Goal: Information Seeking & Learning: Learn about a topic

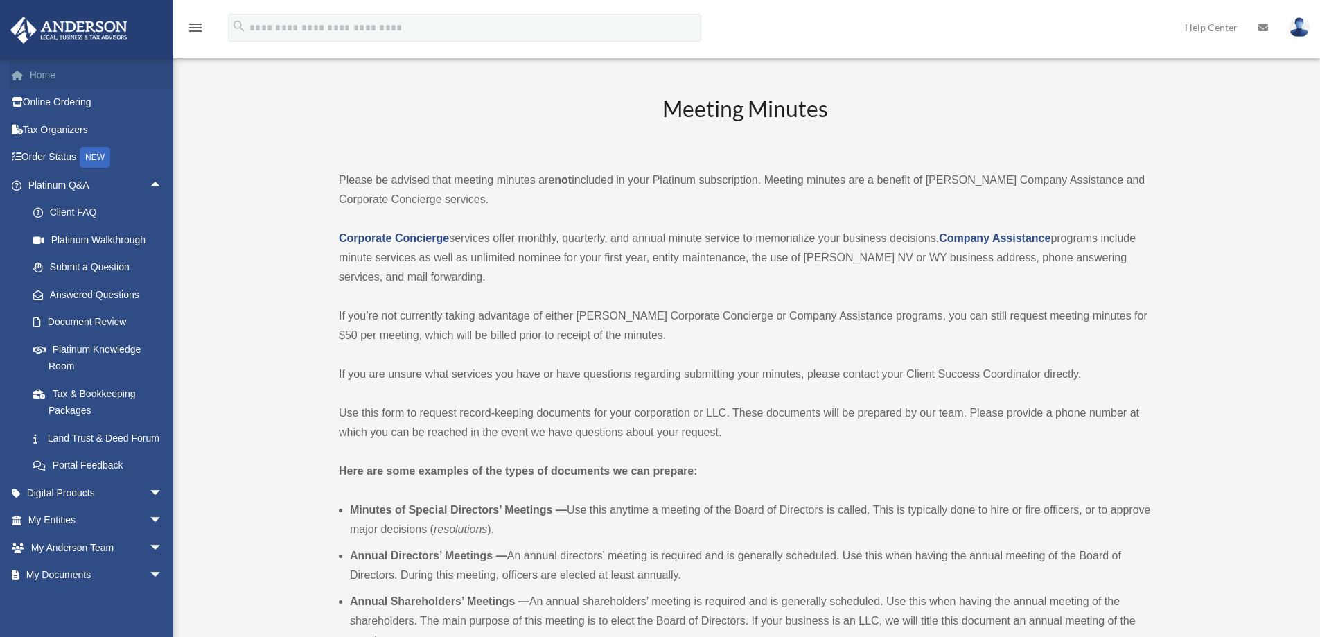
click at [37, 80] on link "Home" at bounding box center [97, 75] width 174 height 28
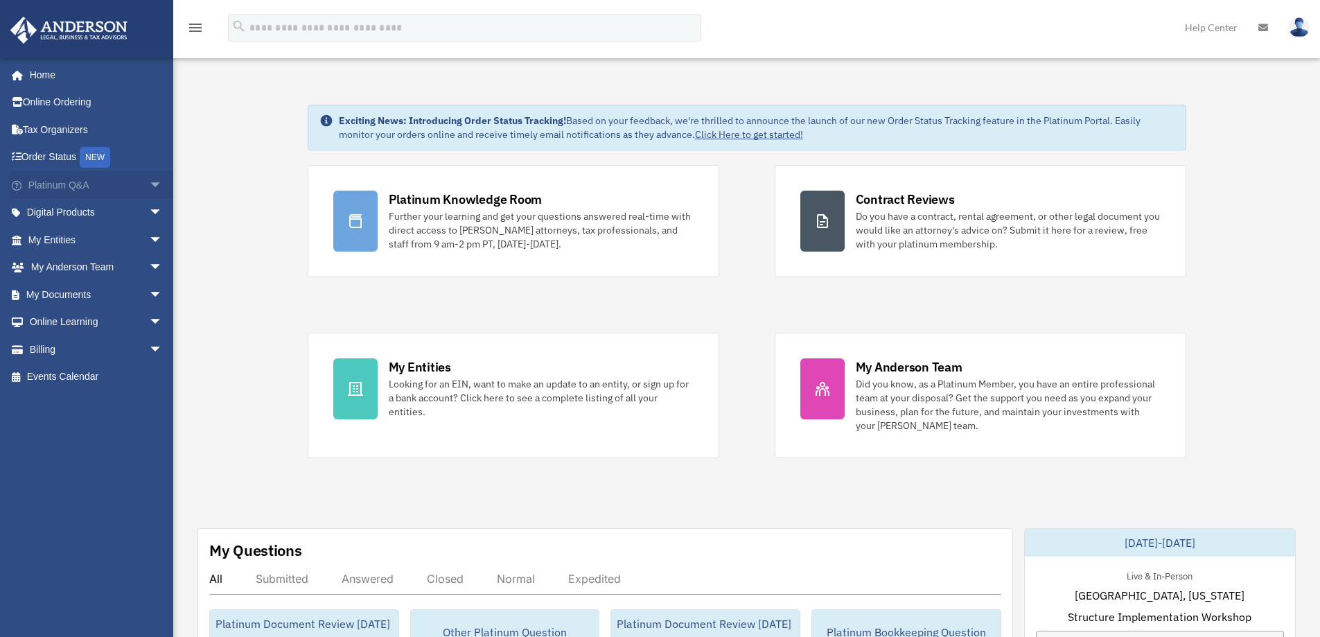
click at [149, 182] on span "arrow_drop_down" at bounding box center [163, 185] width 28 height 28
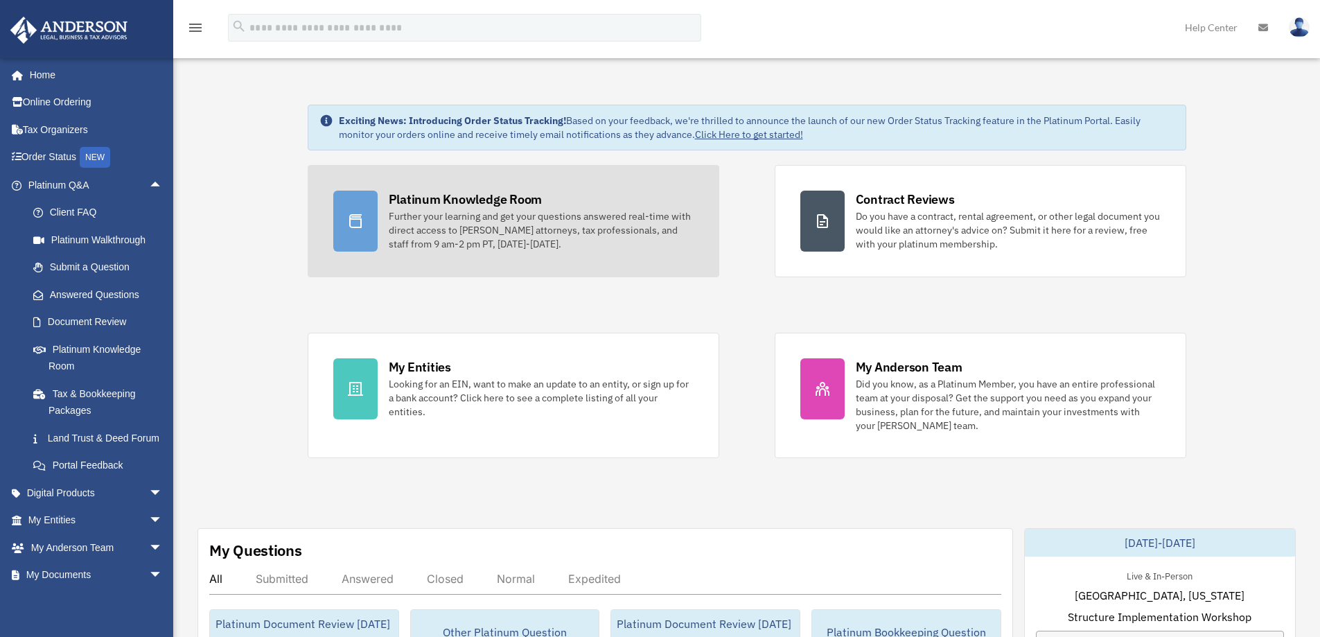
click at [485, 218] on div "Further your learning and get your questions answered real-time with direct acc…" at bounding box center [541, 230] width 305 height 42
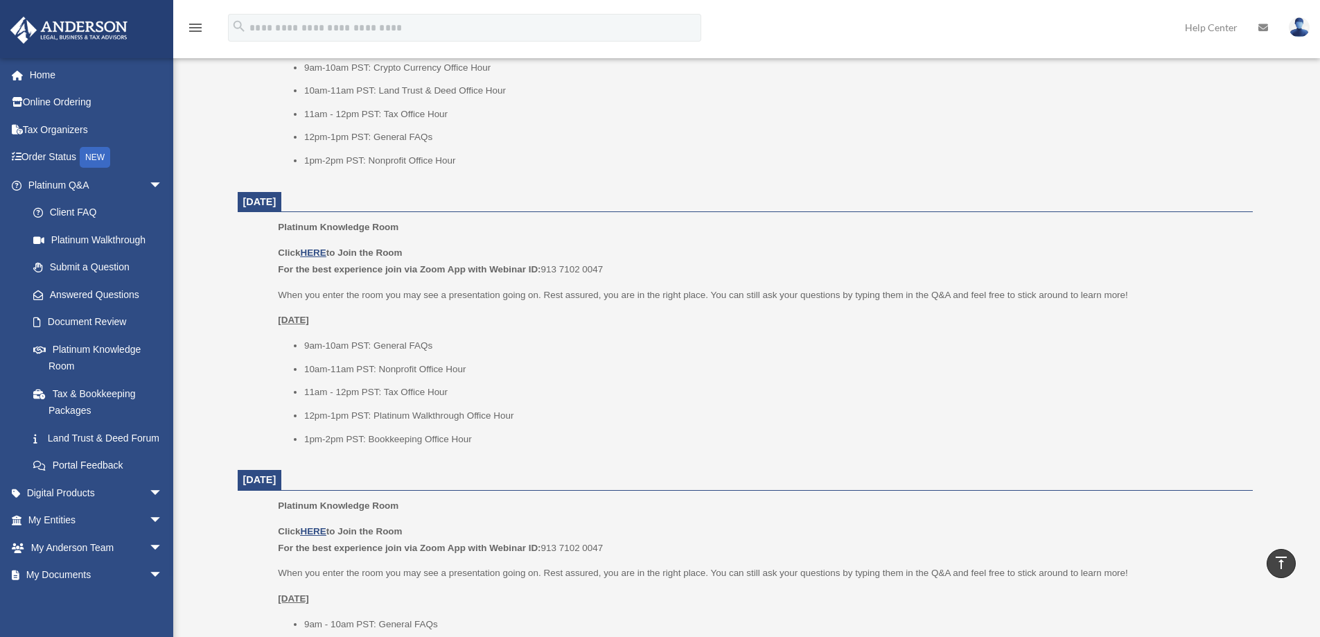
scroll to position [1385, 0]
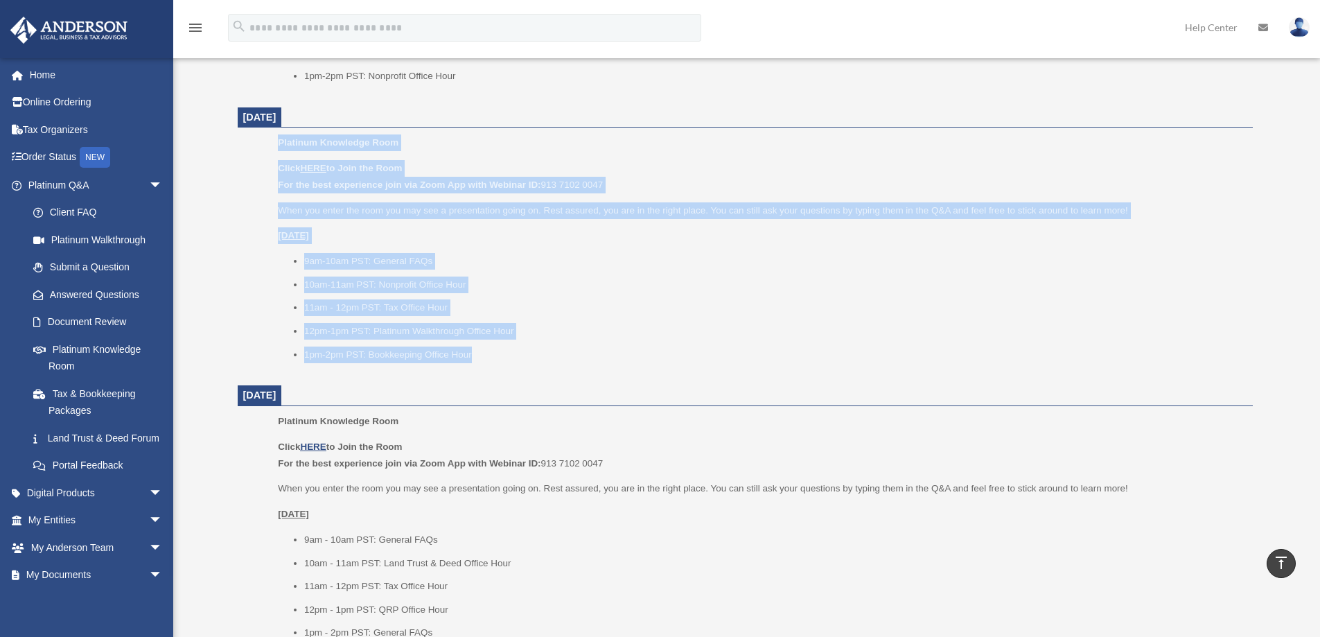
drag, startPoint x: 502, startPoint y: 353, endPoint x: 277, endPoint y: 147, distance: 305.5
click at [277, 147] on ul "Platinum Knowledge Room Click HERE to Join the Room For the best experience joi…" at bounding box center [744, 252] width 995 height 237
click at [400, 218] on p "When you enter the room you may see a presentation going on. Rest assured, you …" at bounding box center [760, 210] width 964 height 17
drag, startPoint x: 278, startPoint y: 140, endPoint x: 495, endPoint y: 362, distance: 309.6
click at [495, 362] on div "Platinum Knowledge Room Click HERE to Join the Room For the best experience joi…" at bounding box center [760, 252] width 964 height 237
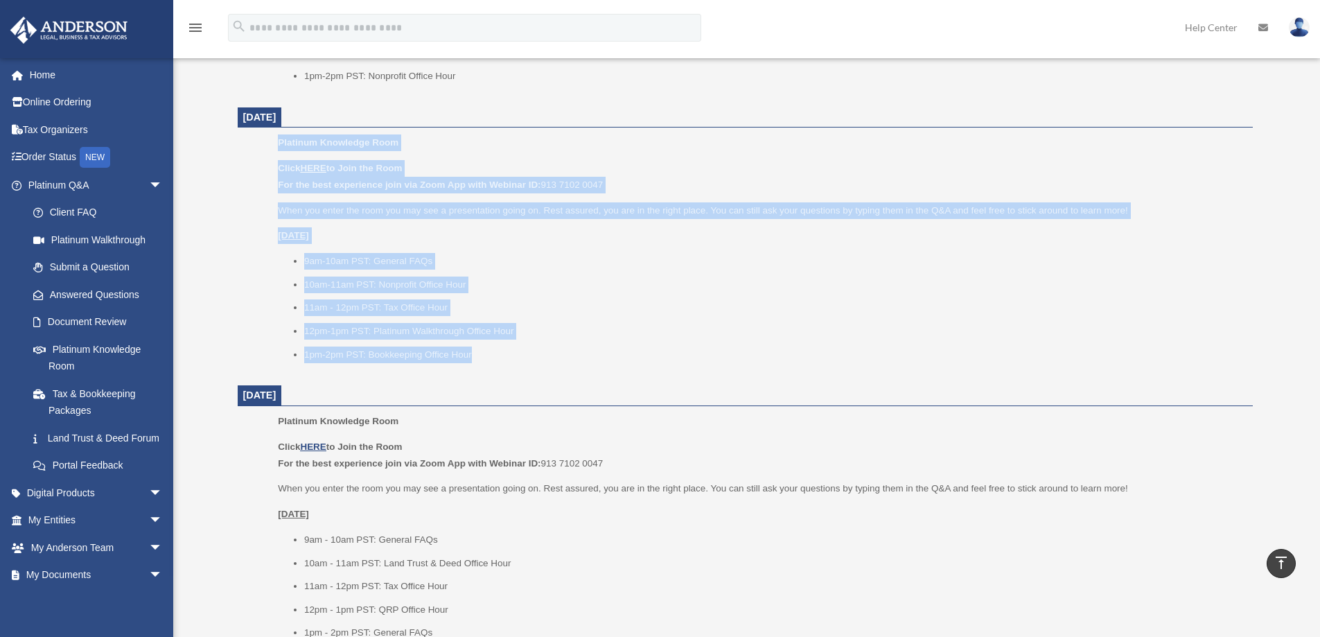
click at [495, 363] on div "Platinum Knowledge Room Click HERE to Join the Room For the best experience joi…" at bounding box center [760, 252] width 964 height 237
drag, startPoint x: 486, startPoint y: 364, endPoint x: 273, endPoint y: 145, distance: 305.2
click at [273, 145] on ul "Platinum Knowledge Room Click HERE to Join the Room For the best experience joi…" at bounding box center [744, 252] width 995 height 237
click at [632, 257] on li "9am-10am PST: General FAQs" at bounding box center [773, 261] width 939 height 17
drag, startPoint x: 484, startPoint y: 360, endPoint x: 278, endPoint y: 143, distance: 298.9
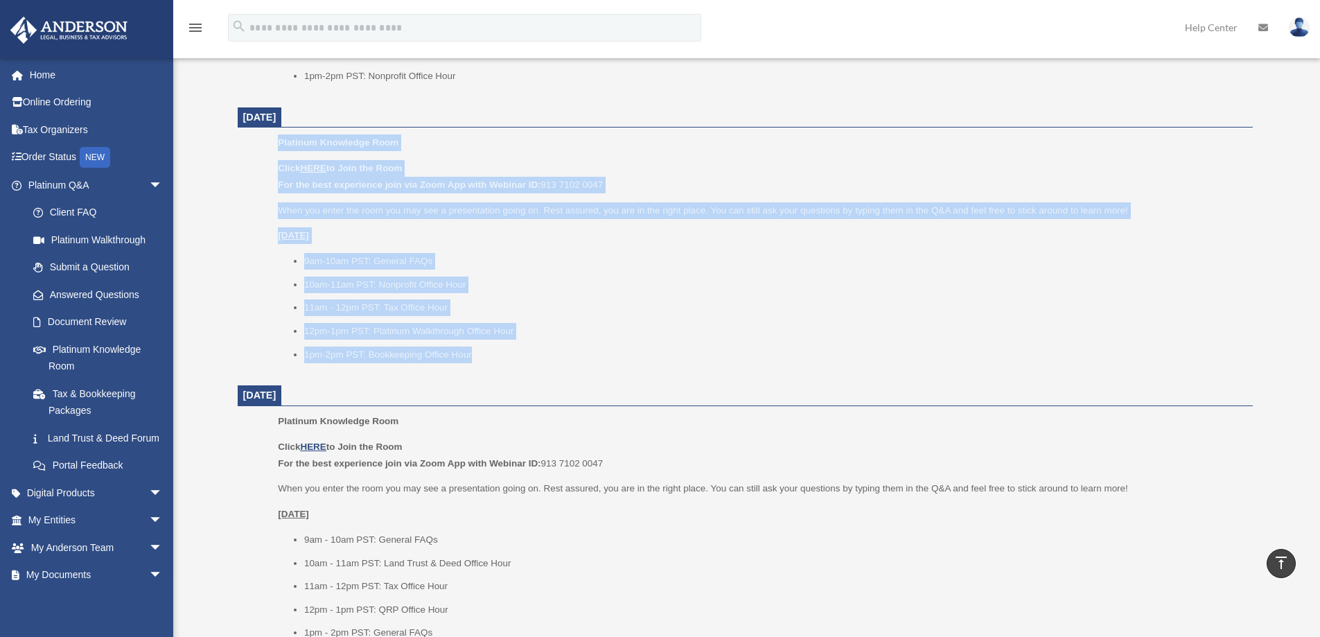
click at [278, 143] on div "Platinum Knowledge Room Click HERE to Join the Room For the best experience joi…" at bounding box center [760, 252] width 964 height 237
click at [278, 143] on span "Platinum Knowledge Room" at bounding box center [338, 142] width 121 height 10
drag, startPoint x: 278, startPoint y: 143, endPoint x: 485, endPoint y: 355, distance: 296.4
click at [485, 355] on div "Platinum Knowledge Room Click HERE to Join the Room For the best experience joi…" at bounding box center [760, 252] width 964 height 237
click at [491, 359] on li "1pm-2pm PST: Bookkeeping Office Hour" at bounding box center [773, 354] width 939 height 17
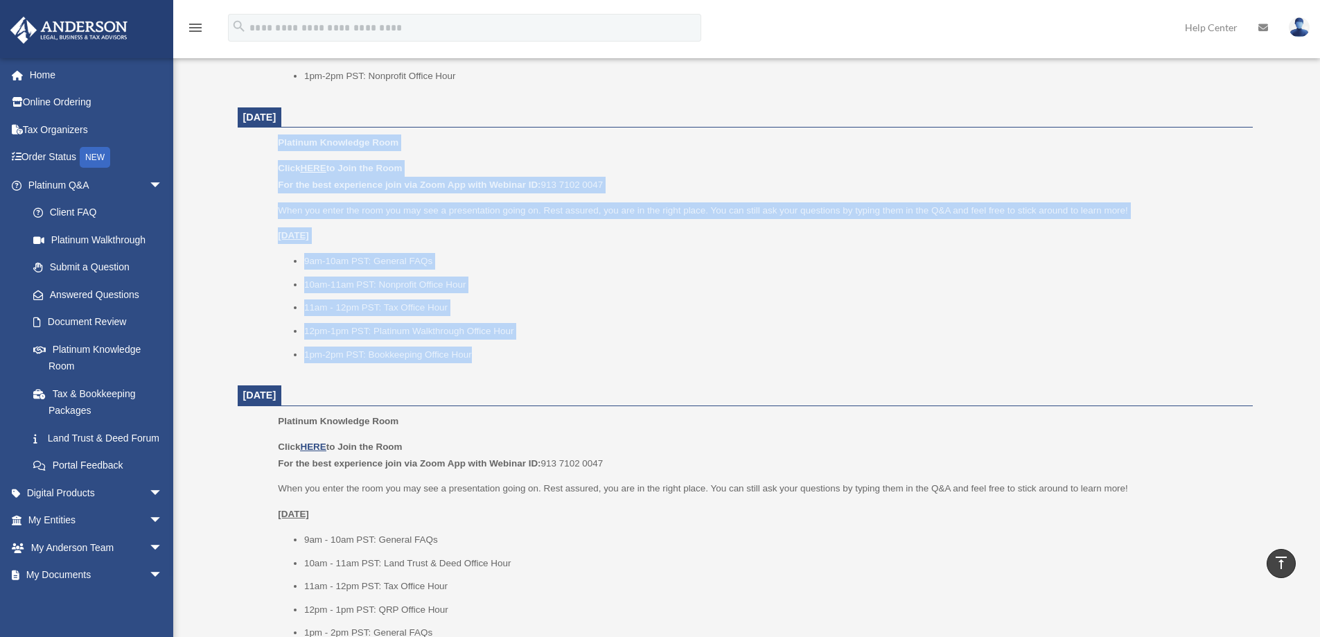
drag, startPoint x: 478, startPoint y: 362, endPoint x: 274, endPoint y: 146, distance: 297.0
click at [274, 146] on ul "Platinum Knowledge Room Click HERE to Join the Room For the best experience joi…" at bounding box center [744, 252] width 995 height 237
click at [276, 144] on ul "Platinum Knowledge Room Click HERE to Join the Room For the best experience joi…" at bounding box center [744, 252] width 995 height 237
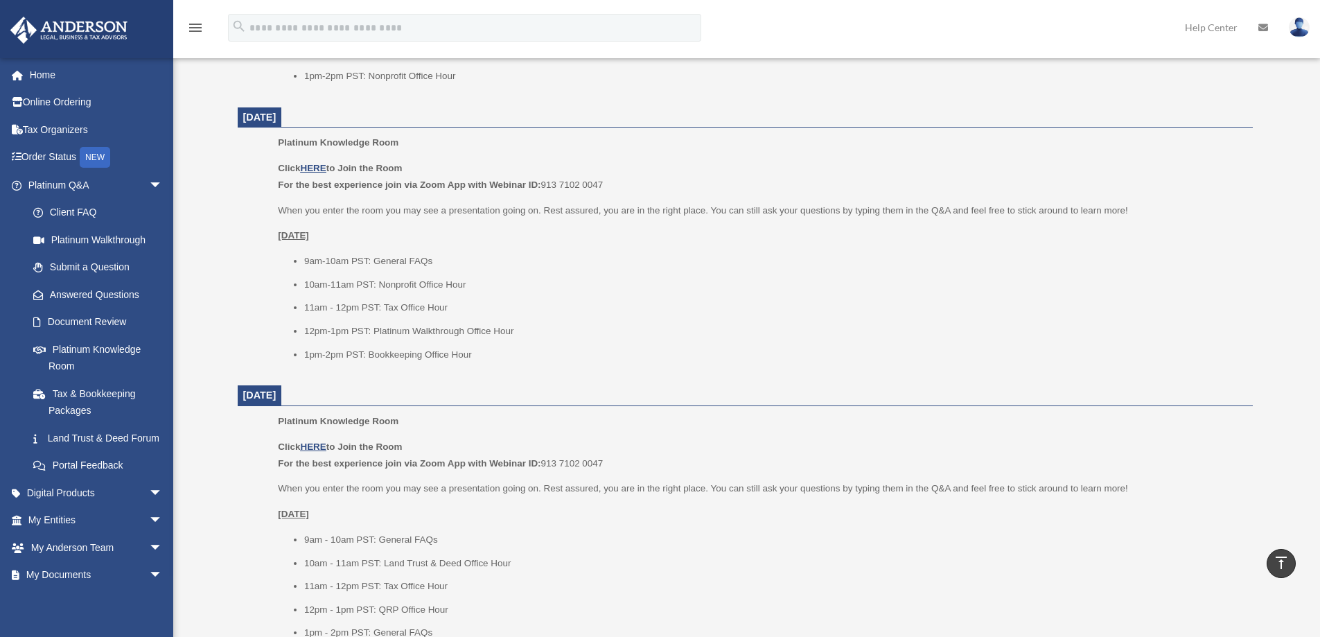
drag, startPoint x: 279, startPoint y: 143, endPoint x: 495, endPoint y: 380, distance: 320.7
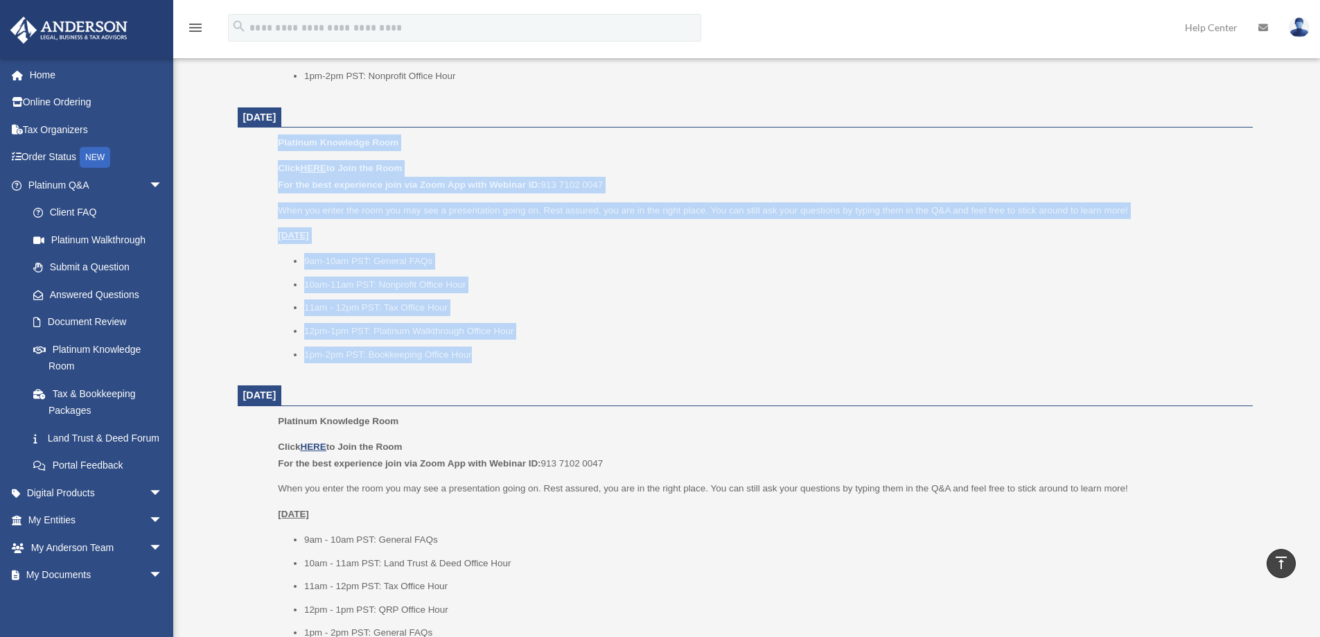
drag, startPoint x: 499, startPoint y: 359, endPoint x: 278, endPoint y: 137, distance: 313.0
click at [278, 137] on div "Platinum Knowledge Room Click HERE to Join the Room For the best experience joi…" at bounding box center [760, 252] width 964 height 237
click at [487, 364] on div "Platinum Knowledge Room Click HERE to Join the Room For the best experience joi…" at bounding box center [760, 252] width 964 height 237
drag, startPoint x: 477, startPoint y: 355, endPoint x: 278, endPoint y: 141, distance: 293.1
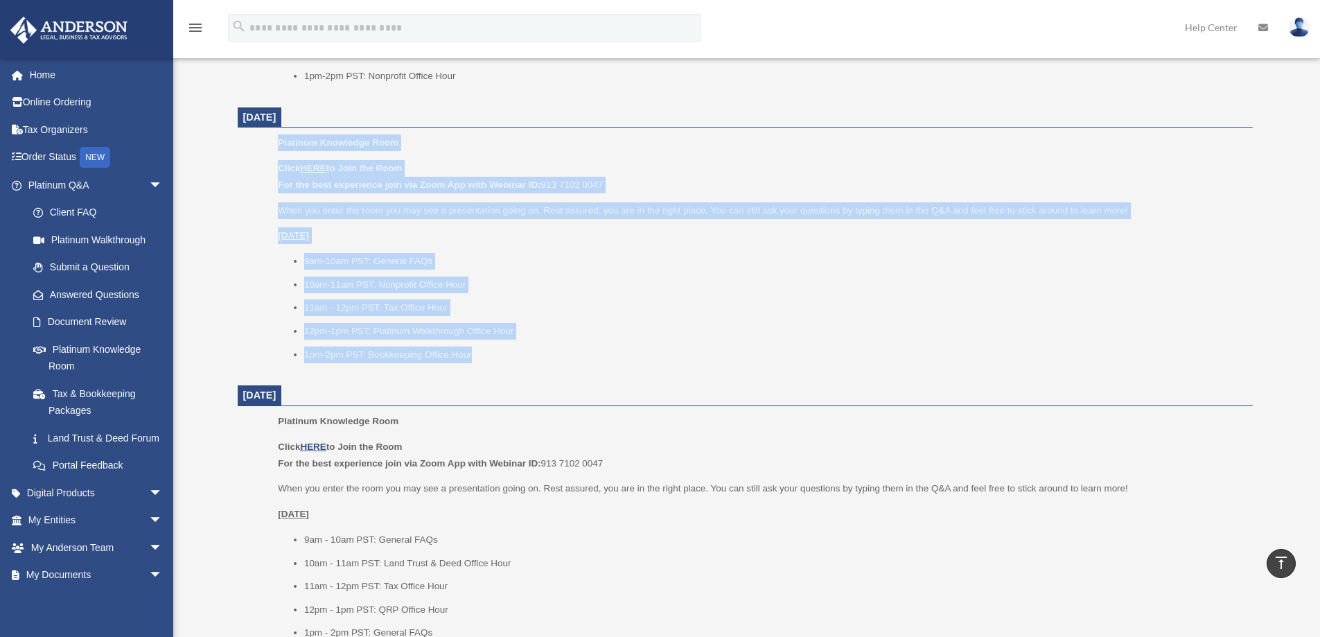
click at [278, 141] on div "Platinum Knowledge Room Click HERE to Join the Room For the best experience joi…" at bounding box center [760, 252] width 964 height 237
click at [278, 140] on span "Platinum Knowledge Room" at bounding box center [338, 142] width 121 height 10
drag, startPoint x: 278, startPoint y: 140, endPoint x: 487, endPoint y: 353, distance: 298.3
click at [487, 353] on div "Platinum Knowledge Room Click HERE to Join the Room For the best experience joi…" at bounding box center [760, 252] width 964 height 237
click at [493, 363] on div "Platinum Knowledge Room Click HERE to Join the Room For the best experience joi…" at bounding box center [760, 252] width 964 height 237
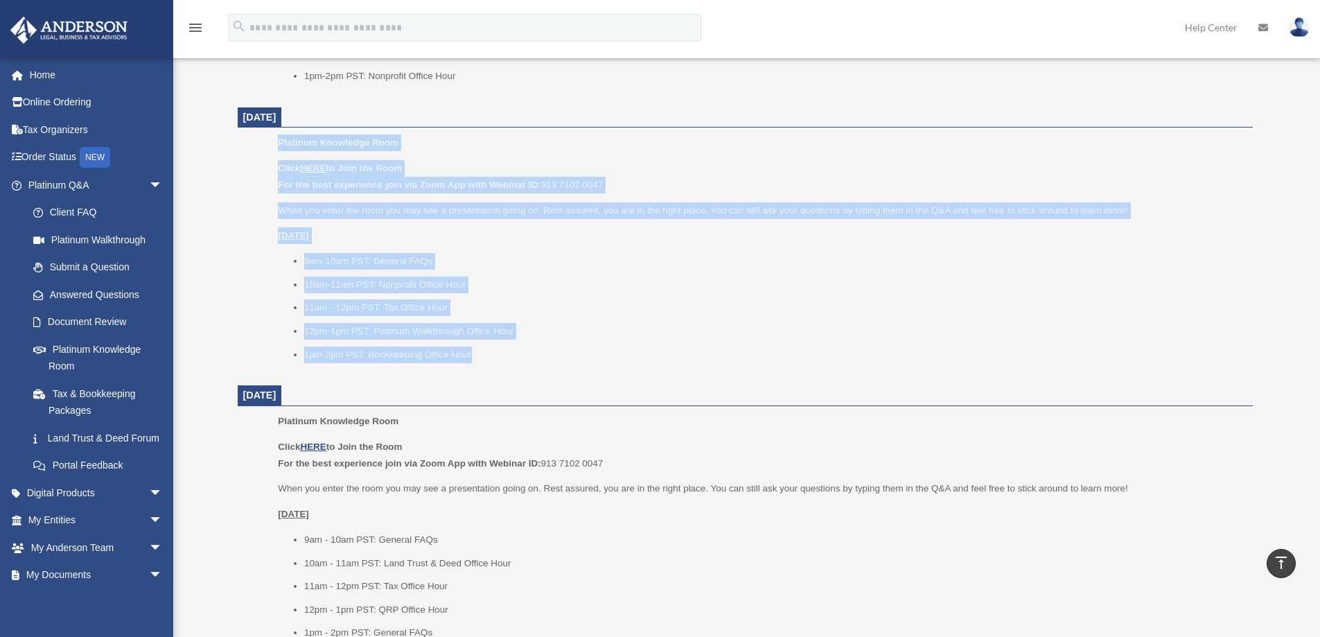
drag, startPoint x: 482, startPoint y: 359, endPoint x: 278, endPoint y: 143, distance: 297.0
click at [278, 143] on div "Platinum Knowledge Room Click HERE to Join the Room For the best experience joi…" at bounding box center [760, 252] width 964 height 237
click at [278, 143] on span "Platinum Knowledge Room" at bounding box center [338, 142] width 121 height 10
drag, startPoint x: 278, startPoint y: 143, endPoint x: 511, endPoint y: 361, distance: 319.0
click at [511, 361] on div "Platinum Knowledge Room Click HERE to Join the Room For the best experience joi…" at bounding box center [760, 252] width 964 height 237
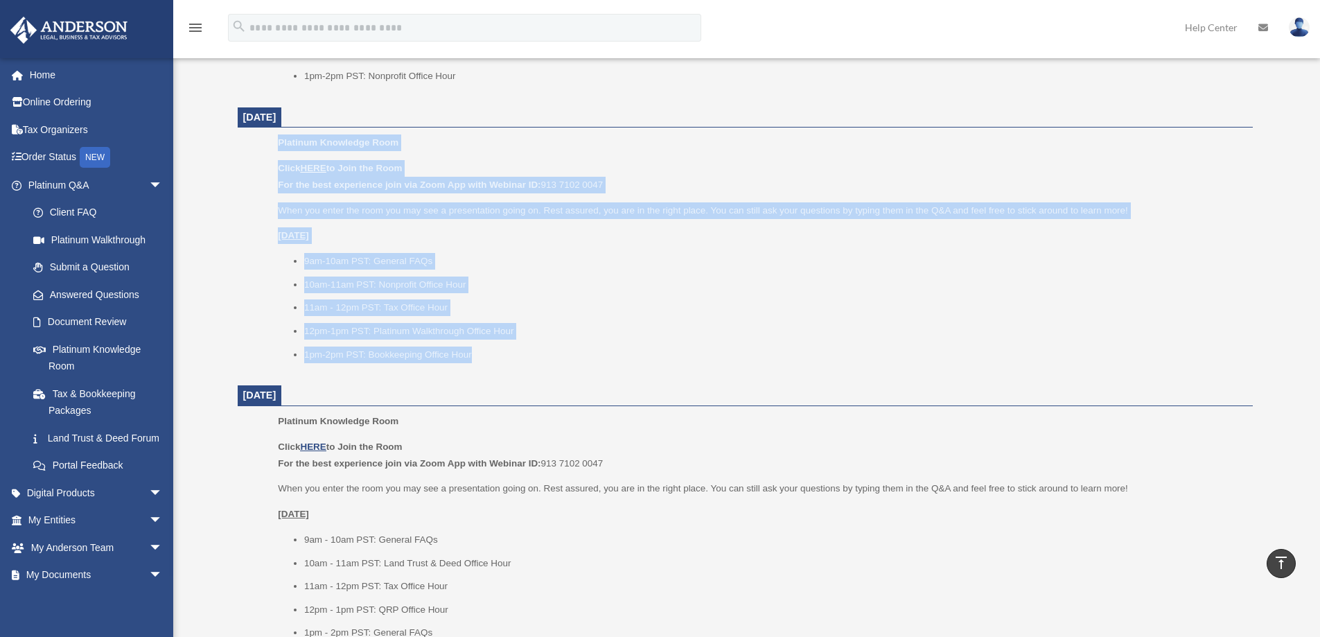
click at [512, 361] on li "1pm-2pm PST: Bookkeeping Office Hour" at bounding box center [773, 354] width 939 height 17
click at [493, 355] on li "1pm-2pm PST: Bookkeeping Office Hour" at bounding box center [773, 354] width 939 height 17
drag, startPoint x: 480, startPoint y: 357, endPoint x: 278, endPoint y: 143, distance: 293.5
click at [278, 143] on div "Platinum Knowledge Room Click HERE to Join the Room For the best experience joi…" at bounding box center [760, 252] width 964 height 237
click at [278, 143] on span "Platinum Knowledge Room" at bounding box center [338, 142] width 121 height 10
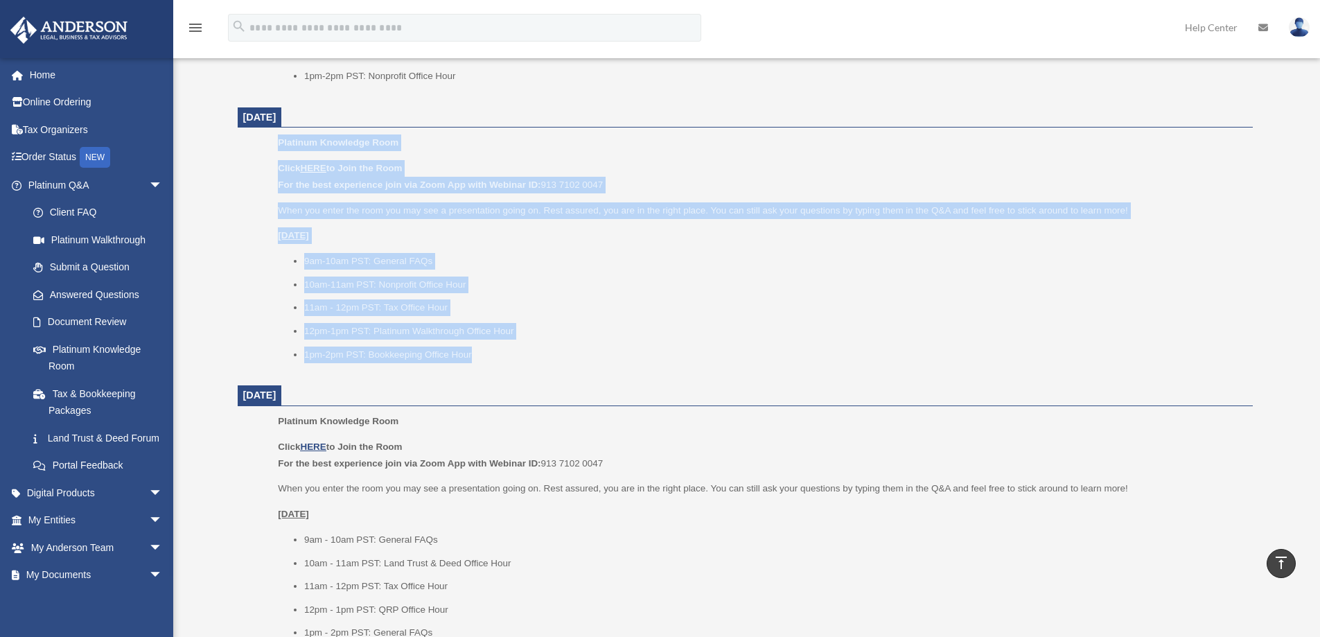
drag, startPoint x: 278, startPoint y: 143, endPoint x: 520, endPoint y: 363, distance: 326.6
click at [520, 363] on div "Platinum Knowledge Room Click HERE to Join the Room For the best experience joi…" at bounding box center [760, 252] width 964 height 237
click at [513, 363] on div "Platinum Knowledge Room Click HERE to Join the Room For the best experience joi…" at bounding box center [760, 252] width 964 height 237
drag, startPoint x: 513, startPoint y: 363, endPoint x: 265, endPoint y: 139, distance: 334.0
click at [265, 139] on ul "Platinum Knowledge Room Click HERE to Join the Room For the best experience joi…" at bounding box center [744, 252] width 995 height 237
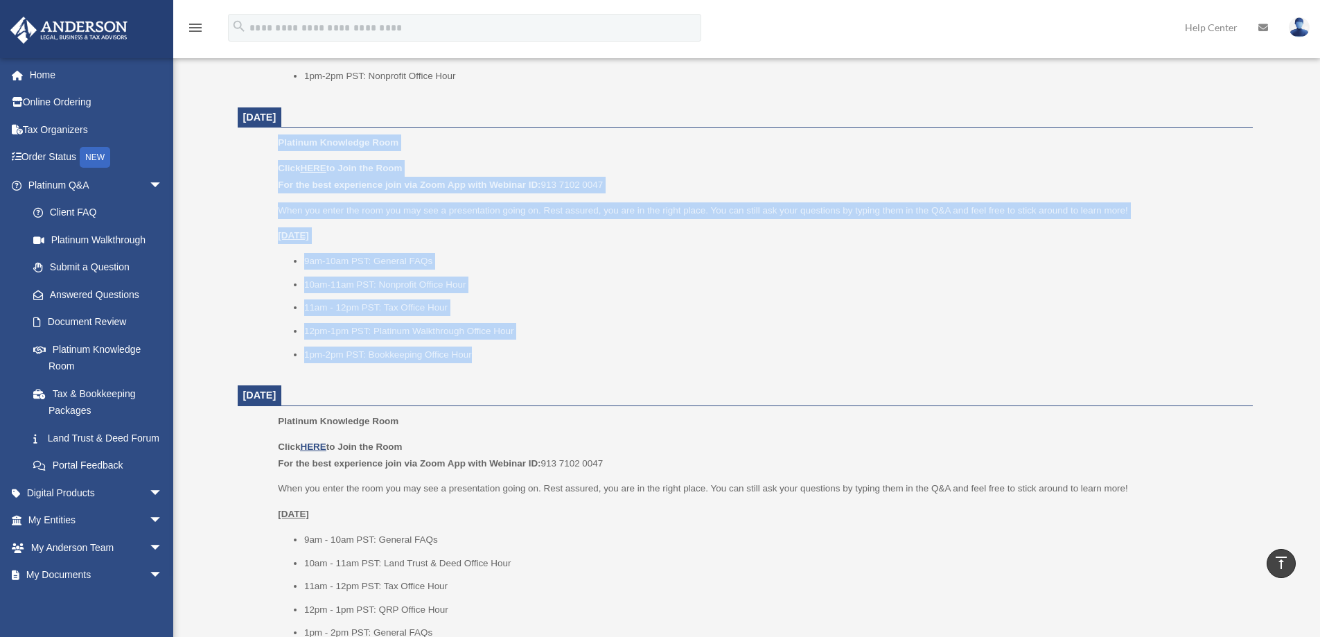
click at [508, 368] on div "Platinum Knowledge Room Click HERE to Join the Room For the best experience joi…" at bounding box center [760, 252] width 964 height 237
drag, startPoint x: 477, startPoint y: 357, endPoint x: 280, endPoint y: 143, distance: 290.7
click at [280, 143] on div "Platinum Knowledge Room Click HERE to Join the Room For the best experience joi…" at bounding box center [760, 252] width 964 height 237
click at [281, 142] on span "Platinum Knowledge Room" at bounding box center [338, 142] width 121 height 10
drag, startPoint x: 278, startPoint y: 145, endPoint x: 474, endPoint y: 360, distance: 290.8
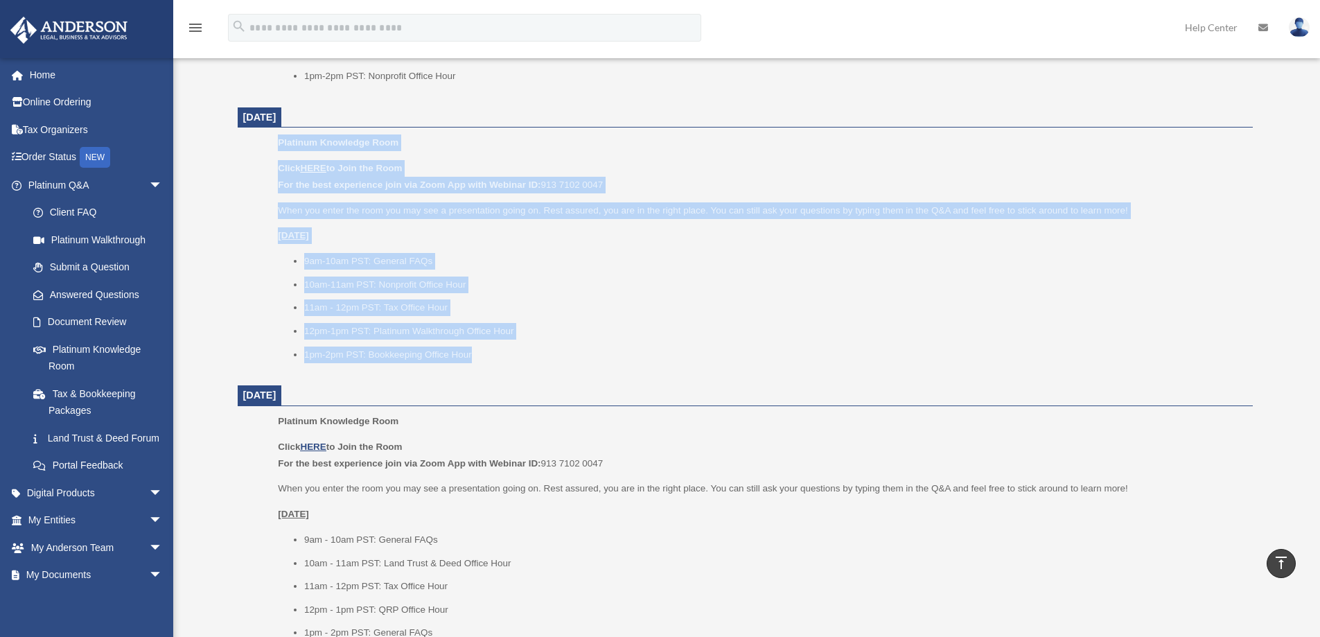
click at [474, 360] on div "Platinum Knowledge Room Click HERE to Join the Room For the best experience joi…" at bounding box center [760, 252] width 964 height 237
click at [474, 360] on li "1pm-2pm PST: Bookkeeping Office Hour" at bounding box center [773, 354] width 939 height 17
drag, startPoint x: 474, startPoint y: 360, endPoint x: 273, endPoint y: 145, distance: 294.6
click at [273, 145] on ul "Platinum Knowledge Room Click HERE to Join the Room For the best experience joi…" at bounding box center [744, 252] width 995 height 237
click at [276, 144] on ul "Platinum Knowledge Room Click HERE to Join the Room For the best experience joi…" at bounding box center [744, 252] width 995 height 237
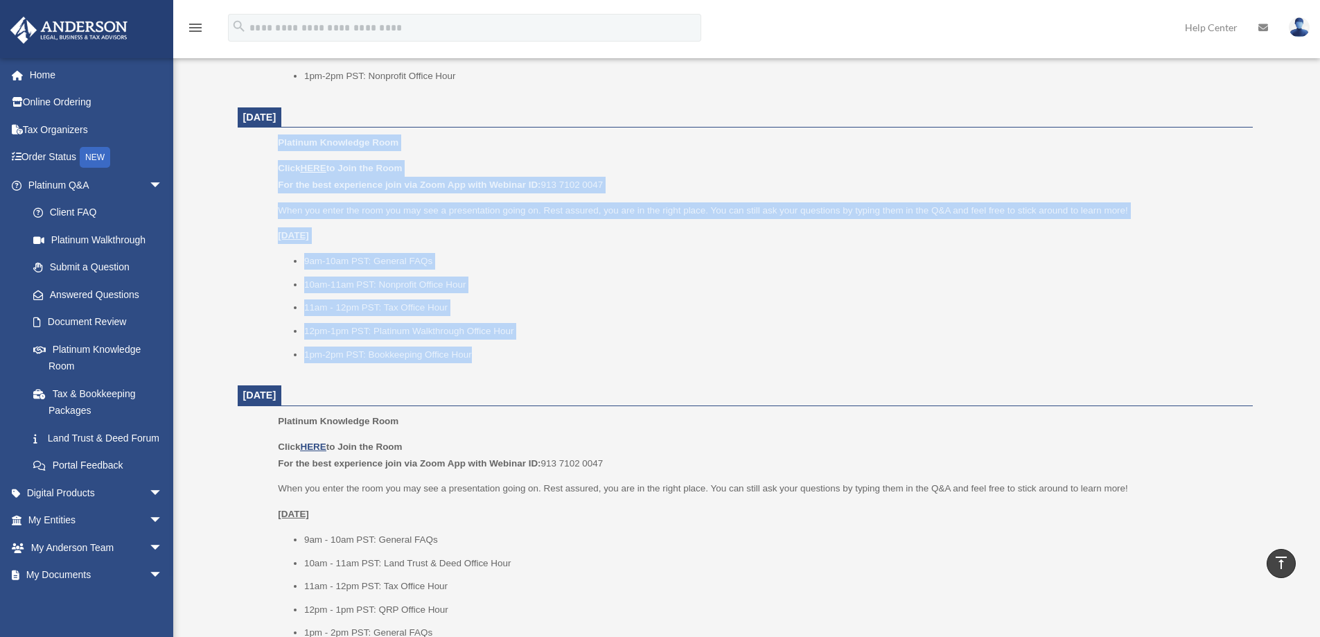
drag, startPoint x: 278, startPoint y: 142, endPoint x: 495, endPoint y: 366, distance: 311.1
click at [495, 366] on div "Platinum Knowledge Room Click HERE to Join the Room For the best experience joi…" at bounding box center [760, 252] width 964 height 237
drag, startPoint x: 486, startPoint y: 355, endPoint x: 268, endPoint y: 136, distance: 308.6
click at [268, 136] on ul "Platinum Knowledge Room Click HERE to Join the Room For the best experience joi…" at bounding box center [744, 252] width 995 height 237
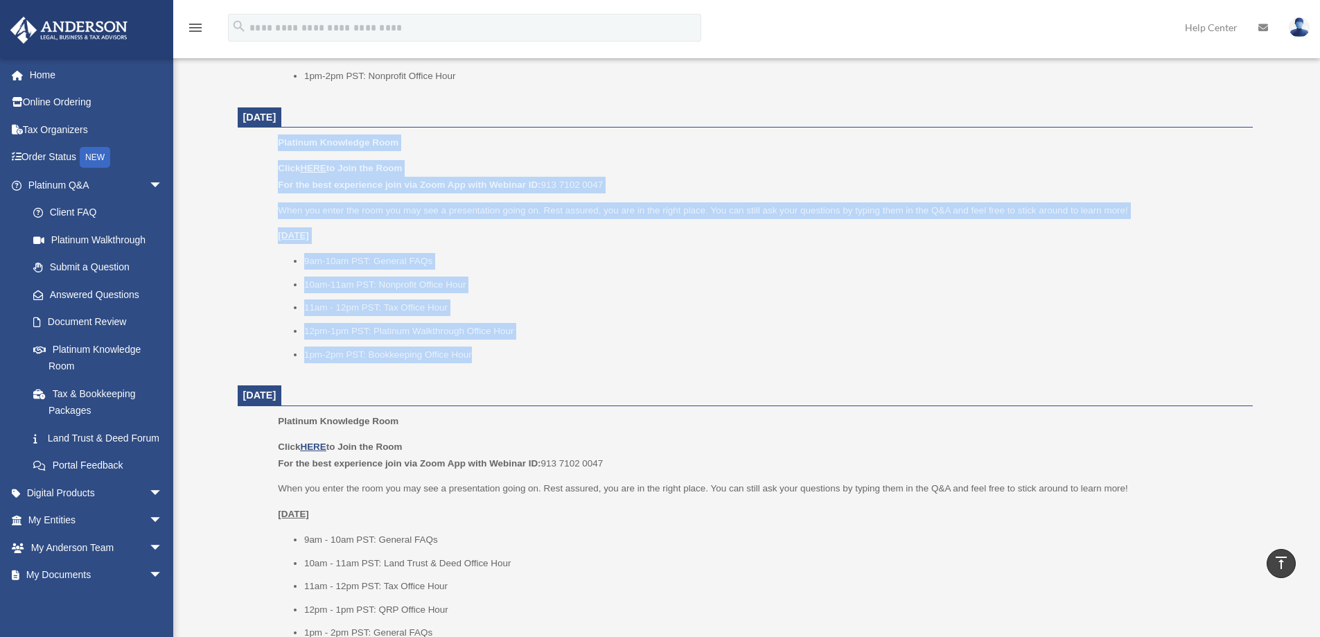
click at [554, 265] on li "9am-10am PST: General FAQs" at bounding box center [773, 261] width 939 height 17
drag, startPoint x: 492, startPoint y: 355, endPoint x: 280, endPoint y: 146, distance: 297.8
click at [280, 146] on div "Platinum Knowledge Room Click HERE to Join the Room For the best experience joi…" at bounding box center [760, 252] width 964 height 237
click at [497, 355] on li "1pm-2pm PST: Bookkeeping Office Hour" at bounding box center [773, 354] width 939 height 17
drag, startPoint x: 486, startPoint y: 357, endPoint x: 279, endPoint y: 139, distance: 300.9
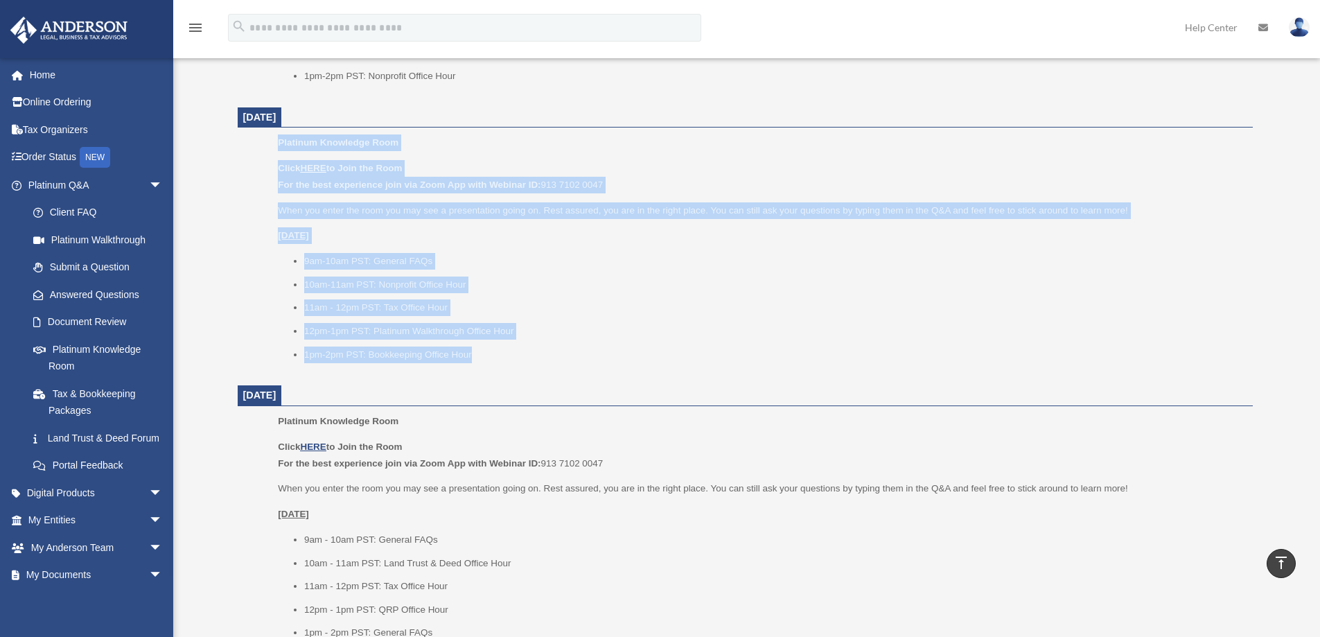
click at [279, 139] on div "Platinum Knowledge Room Click HERE to Join the Room For the best experience joi…" at bounding box center [760, 252] width 964 height 237
click at [279, 139] on span "Platinum Knowledge Room" at bounding box center [338, 142] width 121 height 10
drag, startPoint x: 278, startPoint y: 143, endPoint x: 473, endPoint y: 360, distance: 291.3
click at [473, 360] on div "Platinum Knowledge Room Click HERE to Join the Room For the best experience joi…" at bounding box center [760, 252] width 964 height 237
click at [481, 358] on li "1pm-2pm PST: Bookkeeping Office Hour" at bounding box center [773, 354] width 939 height 17
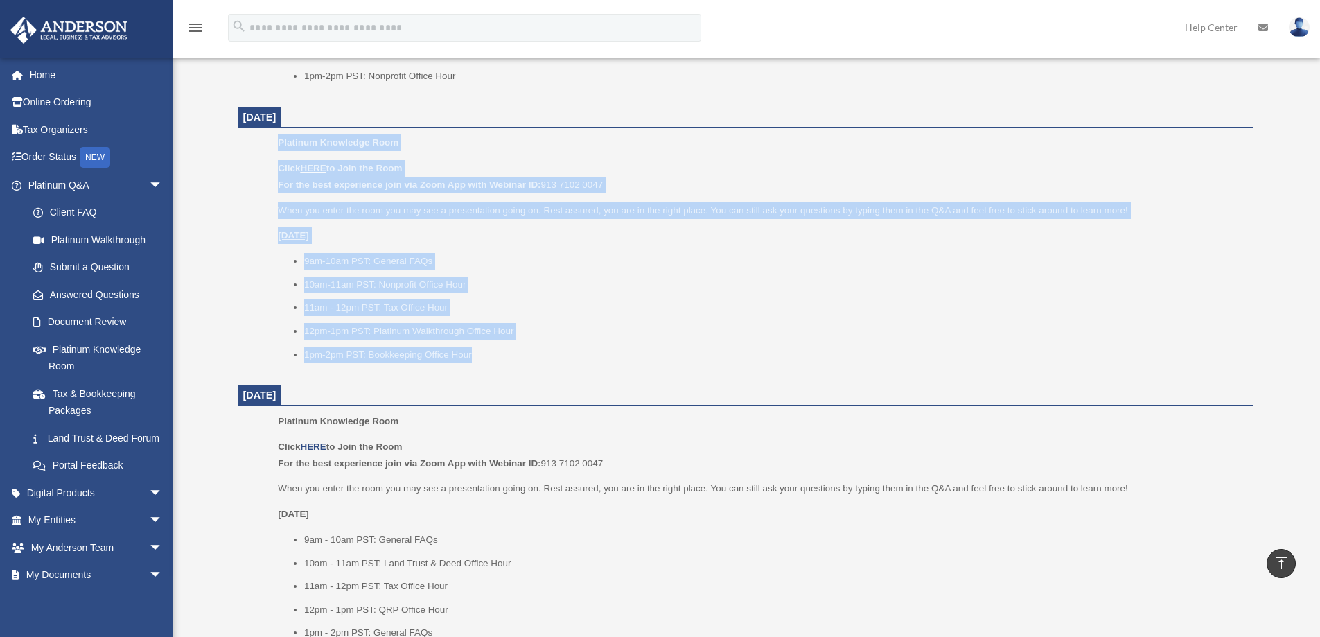
click at [465, 355] on li "1pm-2pm PST: Bookkeeping Office Hour" at bounding box center [773, 354] width 939 height 17
click at [454, 355] on li "1pm-2pm PST: Bookkeeping Office Hour" at bounding box center [773, 354] width 939 height 17
click at [470, 355] on li "1pm-2pm PST: Bookkeeping Office Hour" at bounding box center [773, 354] width 939 height 17
drag, startPoint x: 470, startPoint y: 355, endPoint x: 269, endPoint y: 143, distance: 292.5
click at [269, 143] on ul "Platinum Knowledge Room Click HERE to Join the Room For the best experience joi…" at bounding box center [744, 252] width 995 height 237
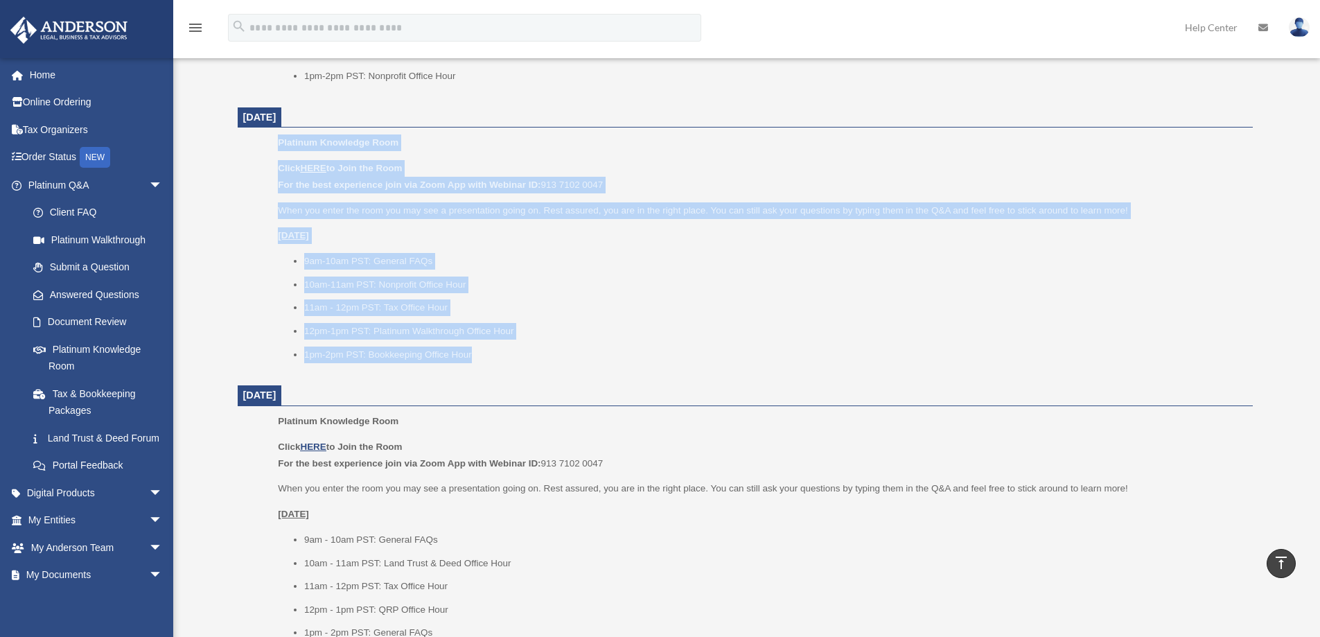
click at [621, 277] on li "10am-11am PST: Nonprofit Office Hour" at bounding box center [773, 284] width 939 height 17
drag, startPoint x: 485, startPoint y: 362, endPoint x: 277, endPoint y: 141, distance: 303.4
click at [277, 141] on ul "Platinum Knowledge Room Click HERE to Join the Room For the best experience joi…" at bounding box center [744, 252] width 995 height 237
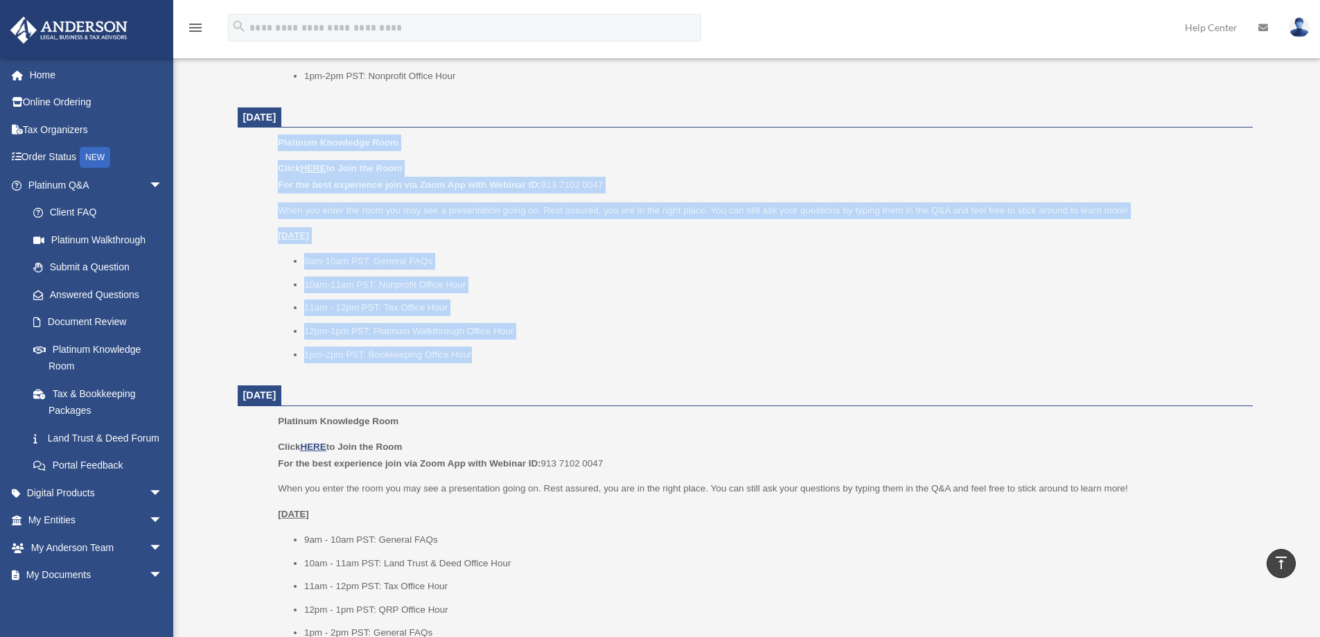
drag, startPoint x: 493, startPoint y: 358, endPoint x: 279, endPoint y: 143, distance: 302.7
click at [279, 143] on div "Platinum Knowledge Room Click HERE to Join the Room For the best experience joi…" at bounding box center [760, 252] width 964 height 237
click at [281, 144] on span "Platinum Knowledge Room" at bounding box center [338, 142] width 121 height 10
drag, startPoint x: 278, startPoint y: 143, endPoint x: 475, endPoint y: 370, distance: 299.6
click at [475, 370] on div "Platinum Knowledge Room Click HERE to Join the Room For the best experience joi…" at bounding box center [760, 252] width 964 height 237
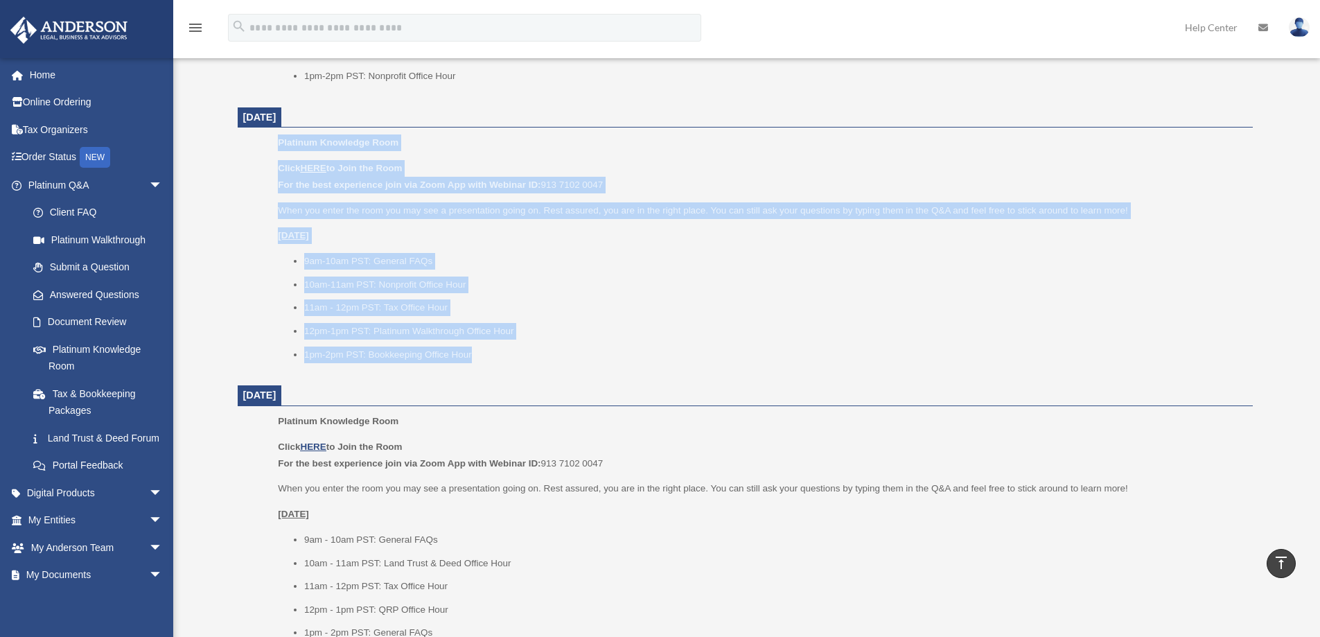
click at [481, 366] on div "Platinum Knowledge Room Click HERE to Join the Room For the best experience joi…" at bounding box center [760, 252] width 964 height 237
click at [508, 371] on div "Platinum Knowledge Room Click HERE to Join the Room For the best experience joi…" at bounding box center [760, 252] width 964 height 237
drag, startPoint x: 474, startPoint y: 358, endPoint x: 279, endPoint y: 137, distance: 294.5
click at [279, 137] on div "Platinum Knowledge Room Click HERE to Join the Room For the best experience joi…" at bounding box center [760, 252] width 964 height 237
click at [279, 137] on span "Platinum Knowledge Room" at bounding box center [338, 142] width 121 height 10
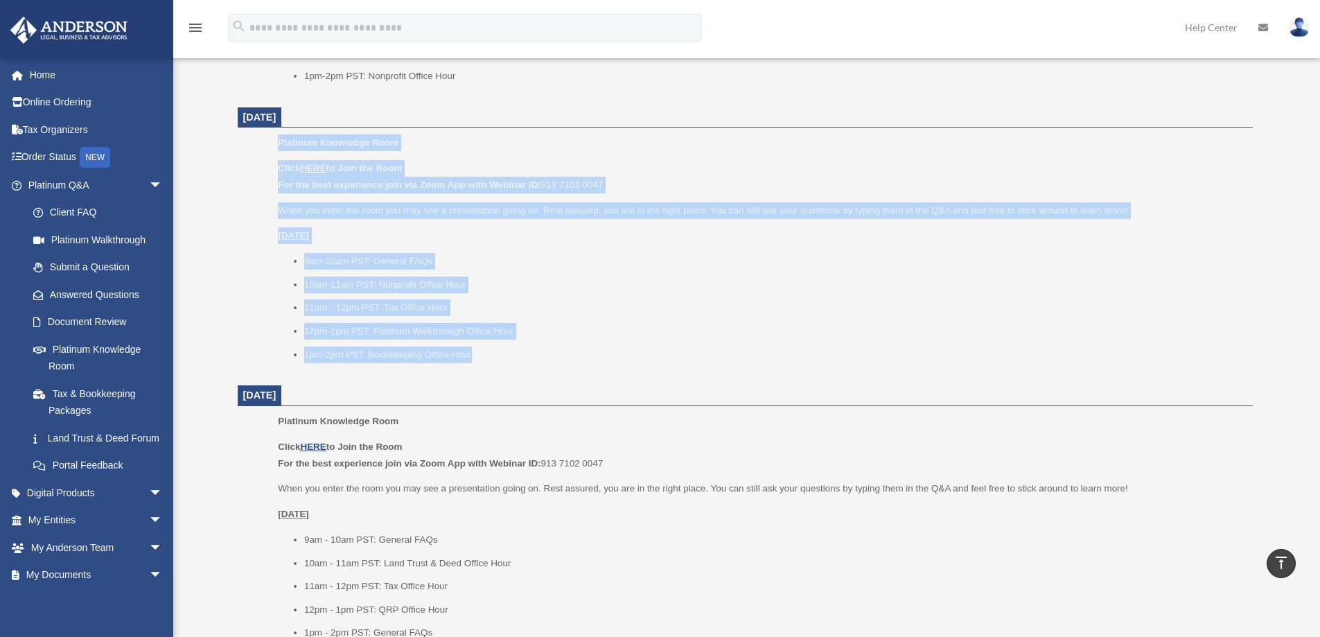
drag, startPoint x: 279, startPoint y: 138, endPoint x: 502, endPoint y: 349, distance: 306.7
click at [502, 349] on div "Platinum Knowledge Room Click HERE to Join the Room For the best experience joi…" at bounding box center [760, 252] width 964 height 237
click at [486, 360] on li "1pm-2pm PST: Bookkeeping Office Hour" at bounding box center [773, 354] width 939 height 17
drag, startPoint x: 486, startPoint y: 360, endPoint x: 279, endPoint y: 143, distance: 299.9
click at [279, 143] on div "Platinum Knowledge Room Click HERE to Join the Room For the best experience joi…" at bounding box center [760, 252] width 964 height 237
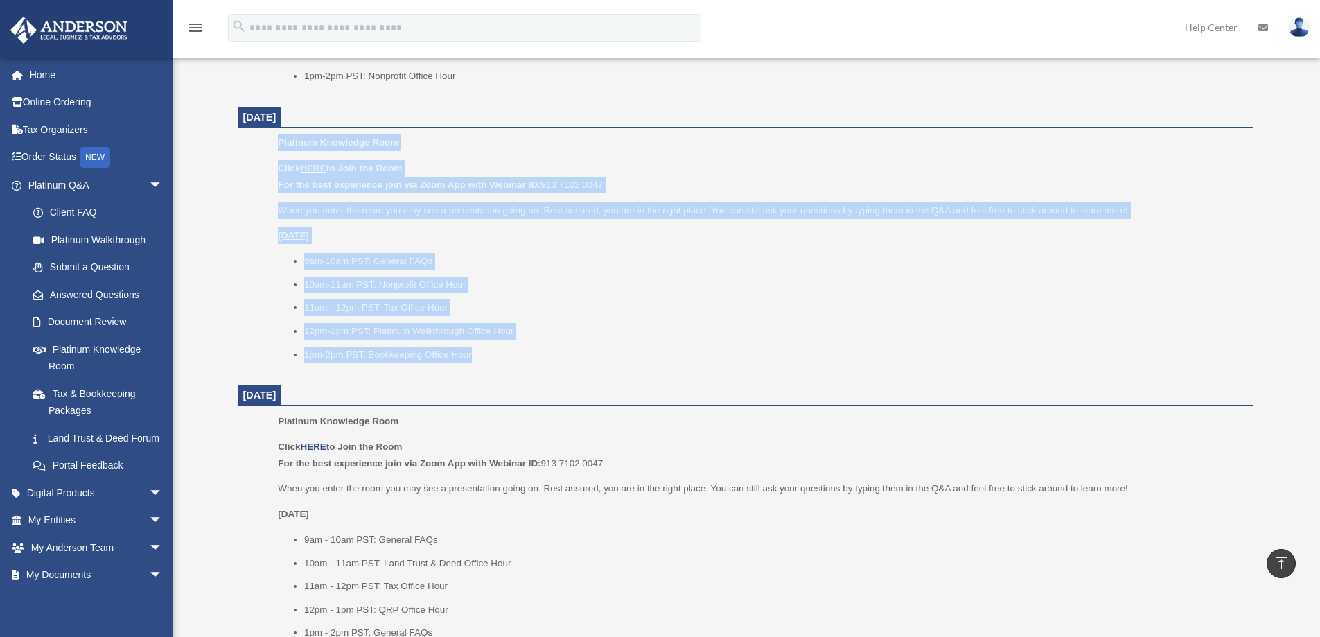
click at [279, 143] on span "Platinum Knowledge Room" at bounding box center [338, 142] width 121 height 10
drag, startPoint x: 279, startPoint y: 143, endPoint x: 484, endPoint y: 365, distance: 302.0
click at [484, 365] on div "Platinum Knowledge Room Click HERE to Join the Room For the best experience joi…" at bounding box center [760, 252] width 964 height 237
click at [491, 362] on li "1pm-2pm PST: Bookkeeping Office Hour" at bounding box center [773, 354] width 939 height 17
drag, startPoint x: 491, startPoint y: 362, endPoint x: 281, endPoint y: 141, distance: 305.8
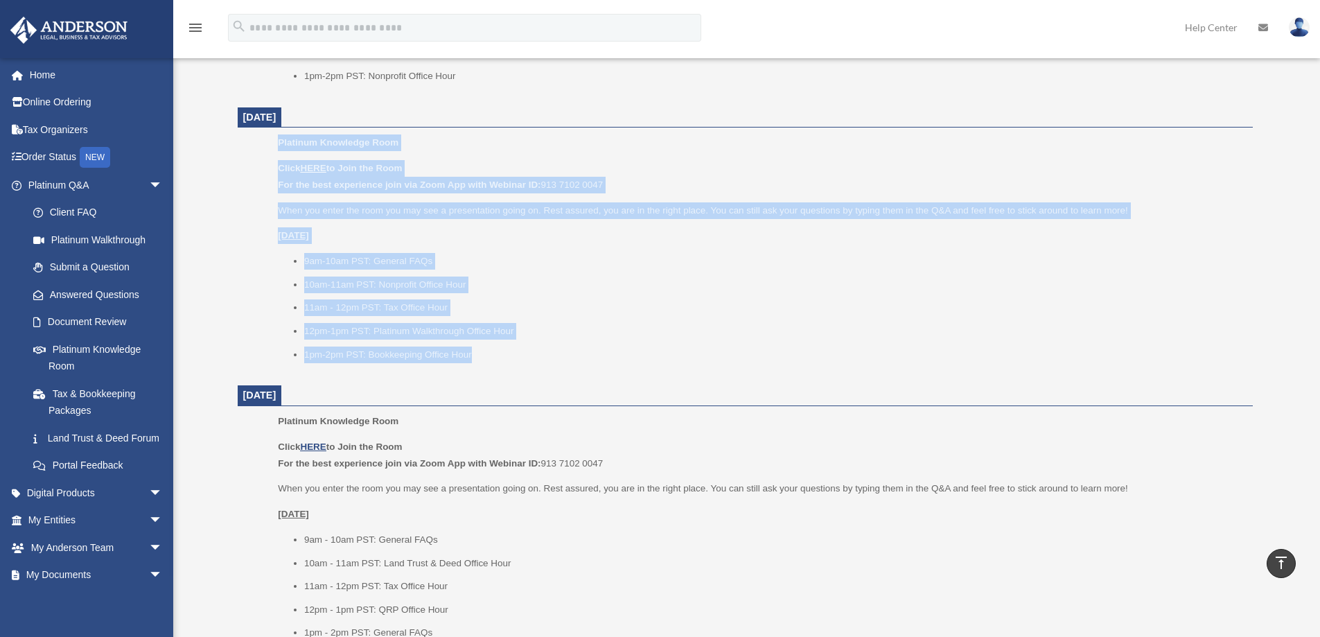
click at [281, 141] on div "Platinum Knowledge Room Click HERE to Join the Room For the best experience joi…" at bounding box center [760, 252] width 964 height 237
click at [280, 143] on span "Platinum Knowledge Room" at bounding box center [338, 142] width 121 height 10
drag, startPoint x: 279, startPoint y: 143, endPoint x: 486, endPoint y: 352, distance: 293.9
click at [486, 352] on div "Platinum Knowledge Room Click HERE to Join the Room For the best experience joi…" at bounding box center [760, 252] width 964 height 237
click at [488, 356] on li "1pm-2pm PST: Bookkeeping Office Hour" at bounding box center [773, 354] width 939 height 17
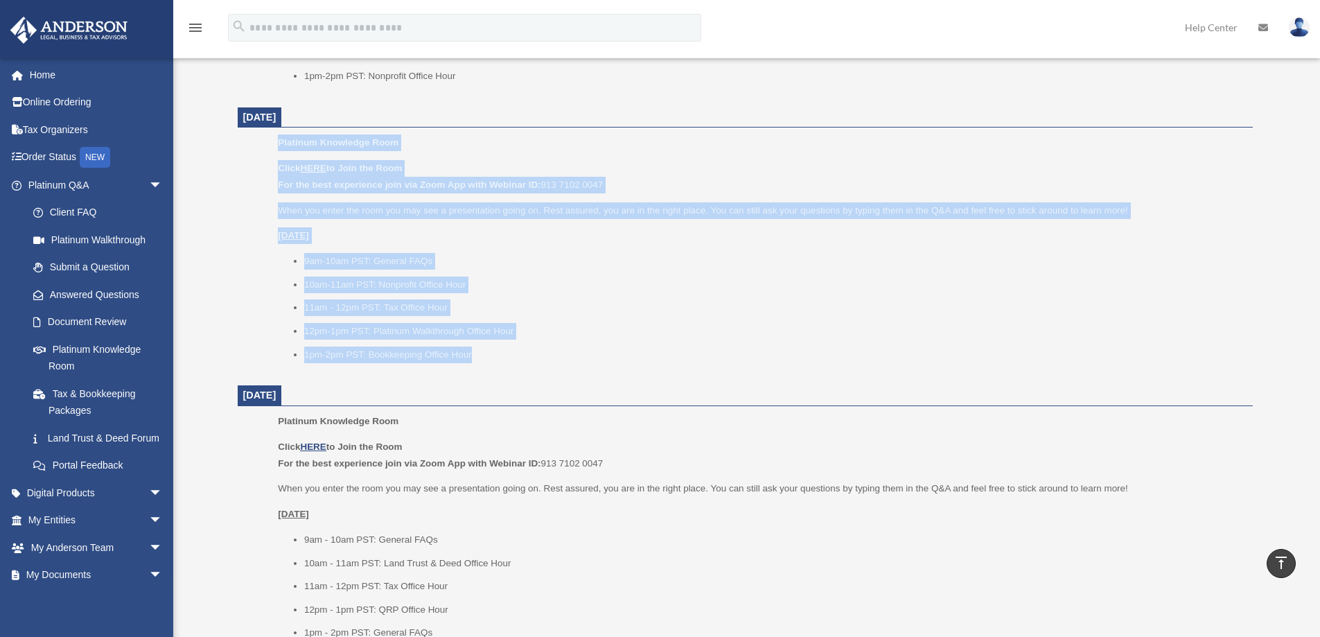
drag, startPoint x: 472, startPoint y: 356, endPoint x: 280, endPoint y: 143, distance: 287.0
click at [280, 143] on div "Platinum Knowledge Room Click HERE to Join the Room For the best experience joi…" at bounding box center [760, 252] width 964 height 237
click at [280, 143] on span "Platinum Knowledge Room" at bounding box center [338, 142] width 121 height 10
drag, startPoint x: 279, startPoint y: 141, endPoint x: 470, endPoint y: 349, distance: 282.4
click at [470, 349] on div "Platinum Knowledge Room Click HERE to Join the Room For the best experience joi…" at bounding box center [760, 252] width 964 height 237
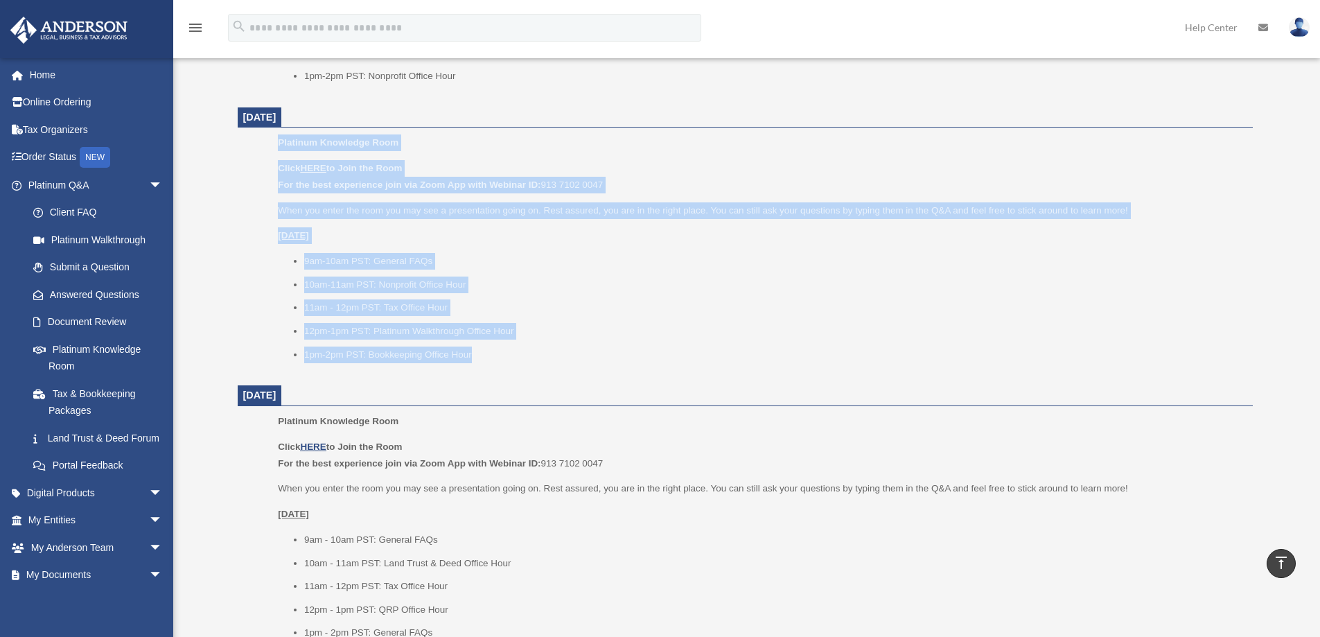
click at [479, 352] on li "1pm-2pm PST: Bookkeeping Office Hour" at bounding box center [773, 354] width 939 height 17
drag, startPoint x: 468, startPoint y: 353, endPoint x: 274, endPoint y: 138, distance: 289.4
click at [274, 138] on ul "Platinum Knowledge Room Click HERE to Join the Room For the best experience joi…" at bounding box center [744, 252] width 995 height 237
click at [475, 355] on li "1pm-2pm PST: Bookkeeping Office Hour" at bounding box center [773, 354] width 939 height 17
drag, startPoint x: 475, startPoint y: 355, endPoint x: 263, endPoint y: 140, distance: 301.7
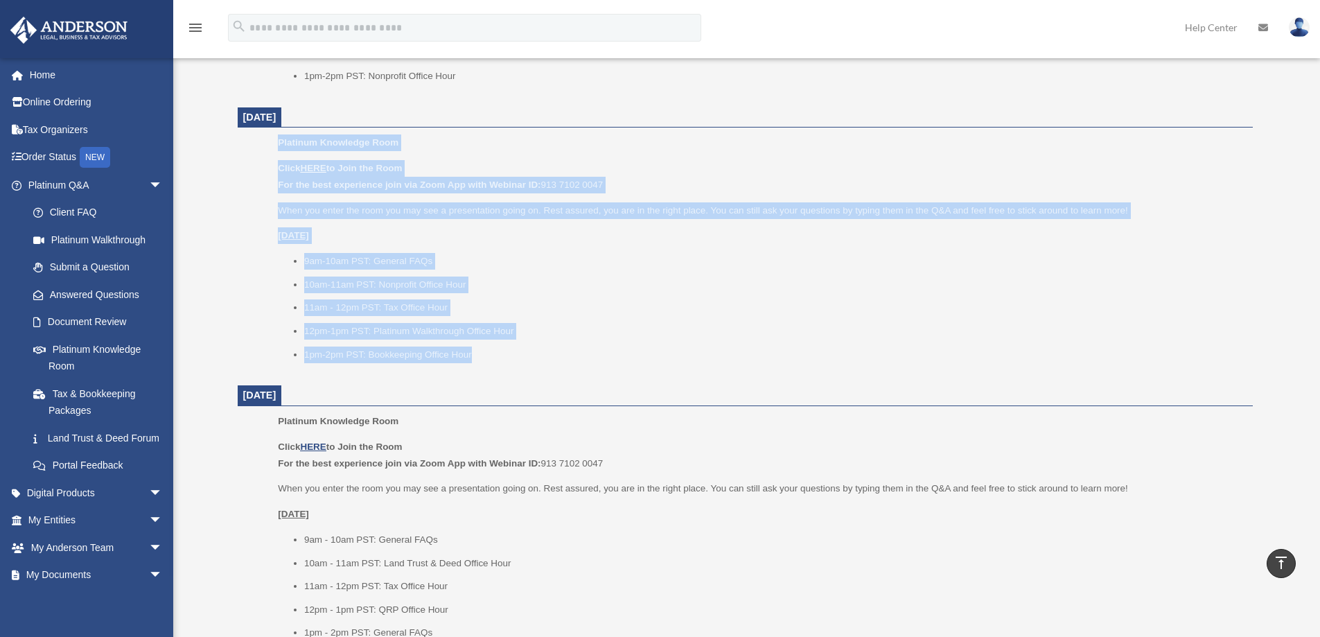
click at [263, 140] on ul "Platinum Knowledge Room Click HERE to Join the Room For the best experience joi…" at bounding box center [744, 252] width 995 height 237
click at [149, 186] on span "arrow_drop_down" at bounding box center [163, 185] width 28 height 28
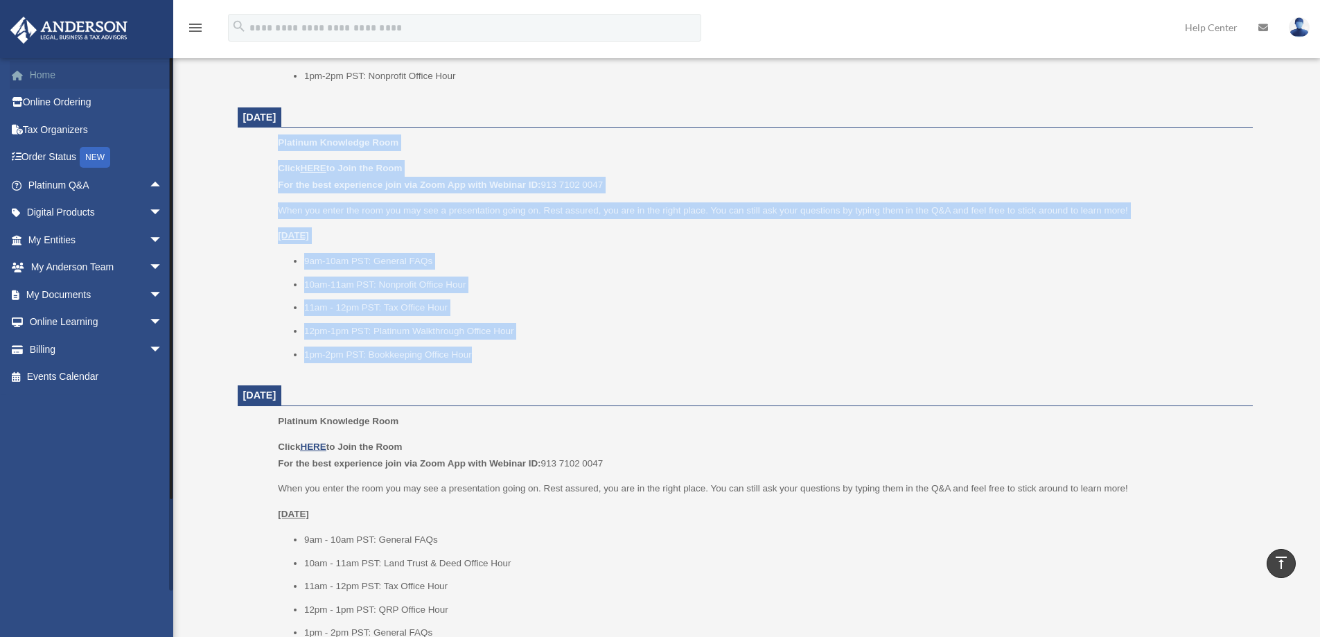
click at [36, 79] on link "Home" at bounding box center [97, 75] width 174 height 28
